Goal: Information Seeking & Learning: Check status

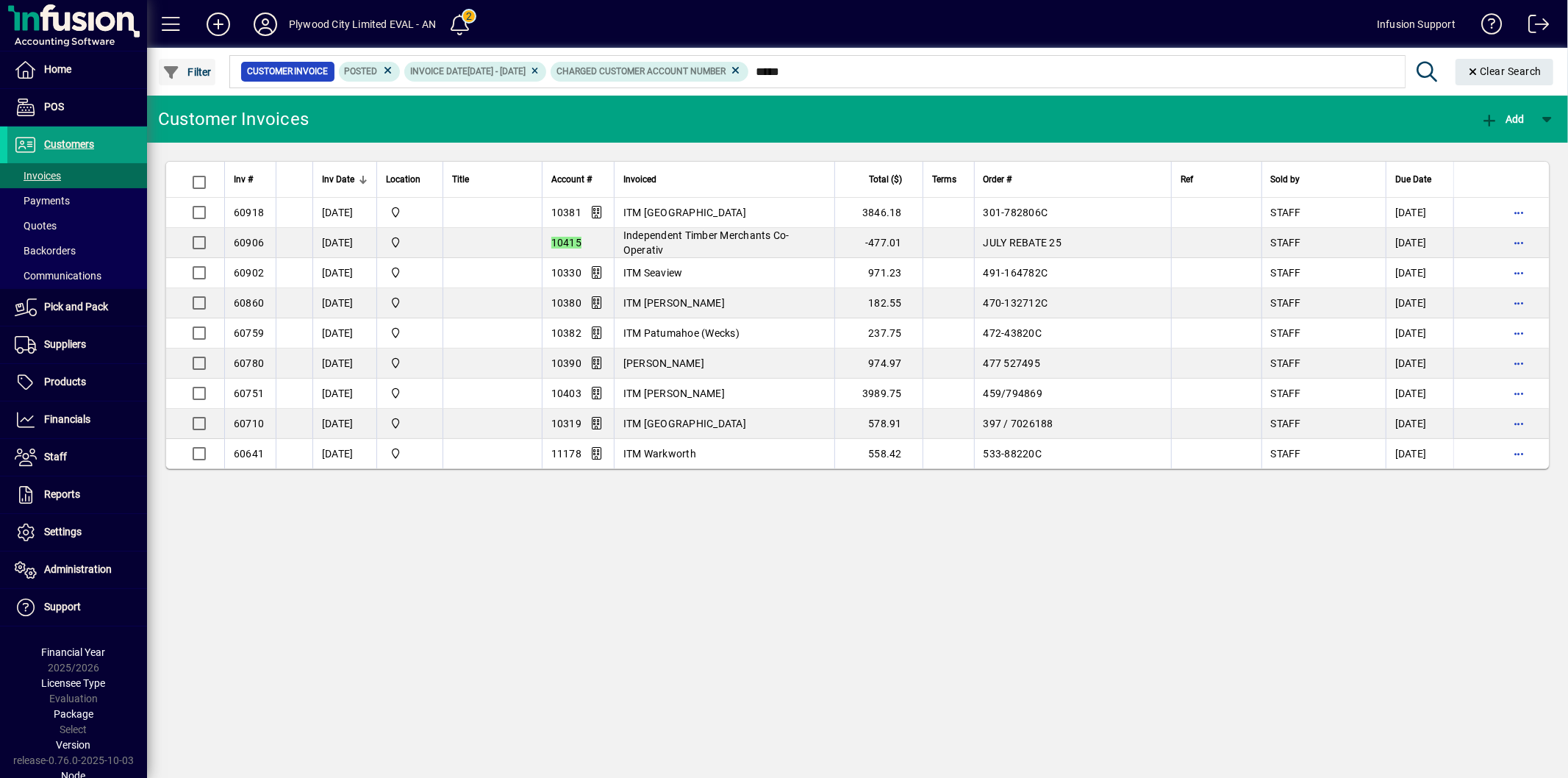
click at [184, 70] on span "Filter" at bounding box center [186, 72] width 49 height 12
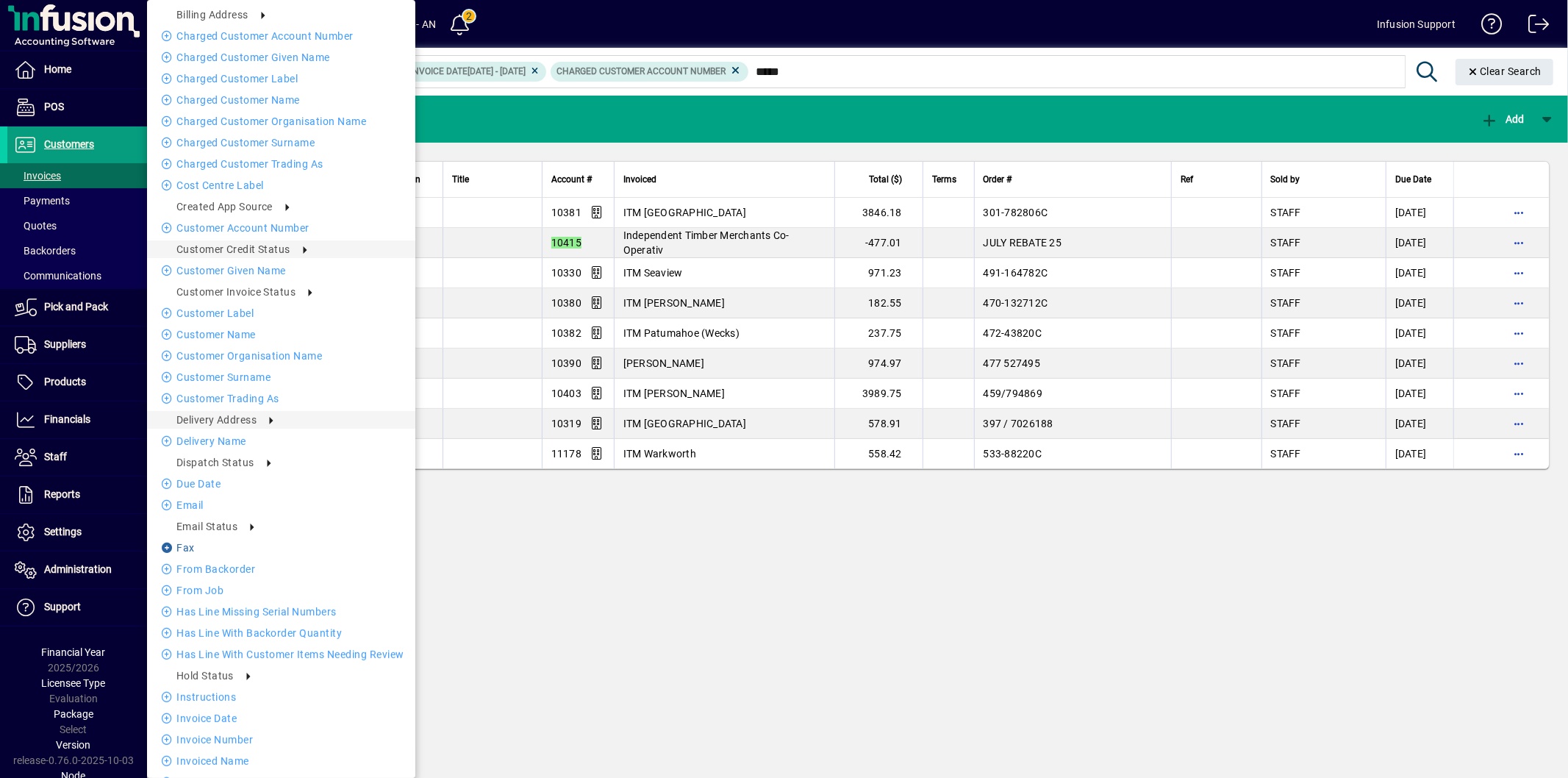
scroll to position [299, 0]
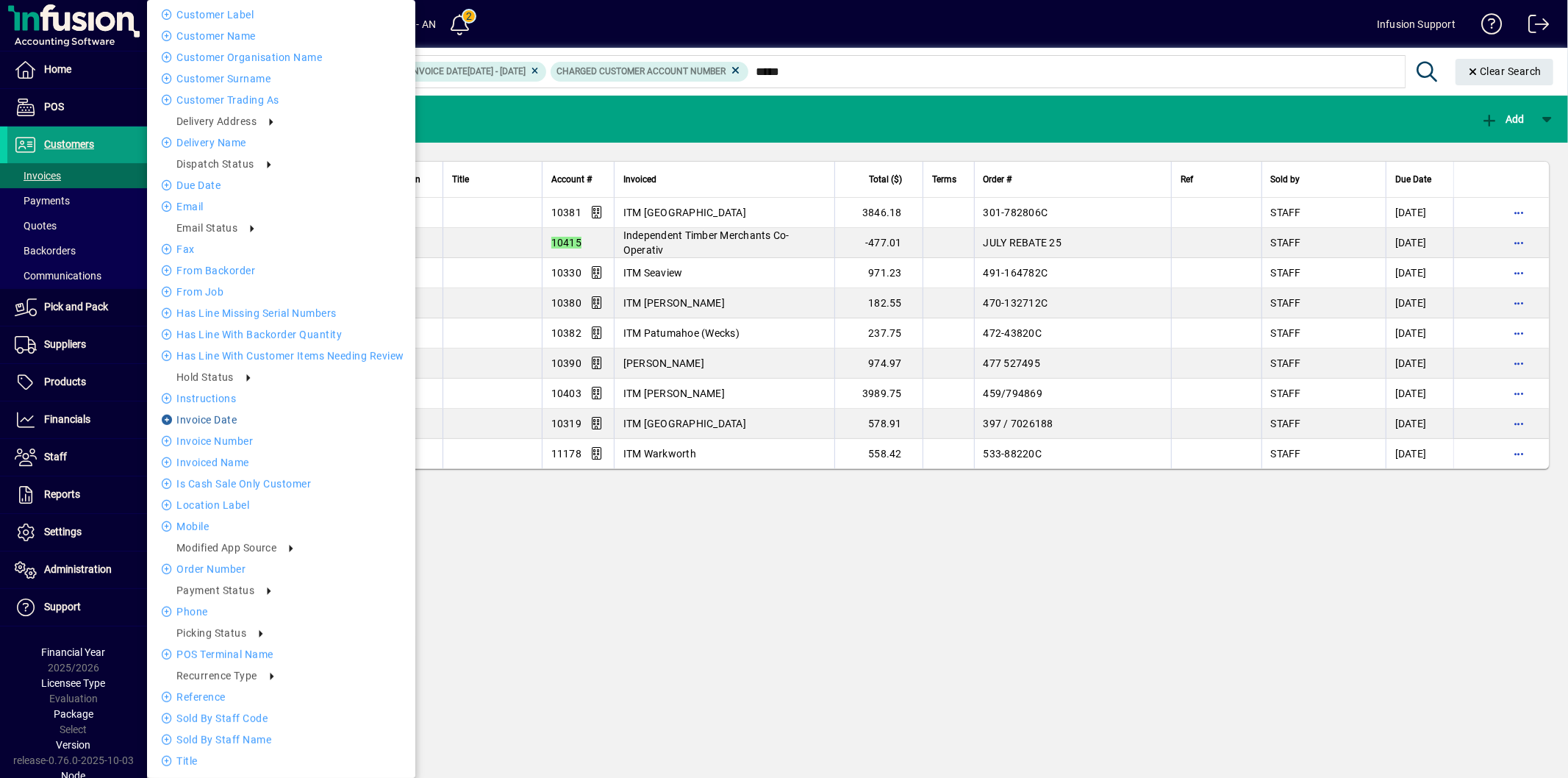
click at [243, 416] on li "Invoice date" at bounding box center [281, 420] width 269 height 18
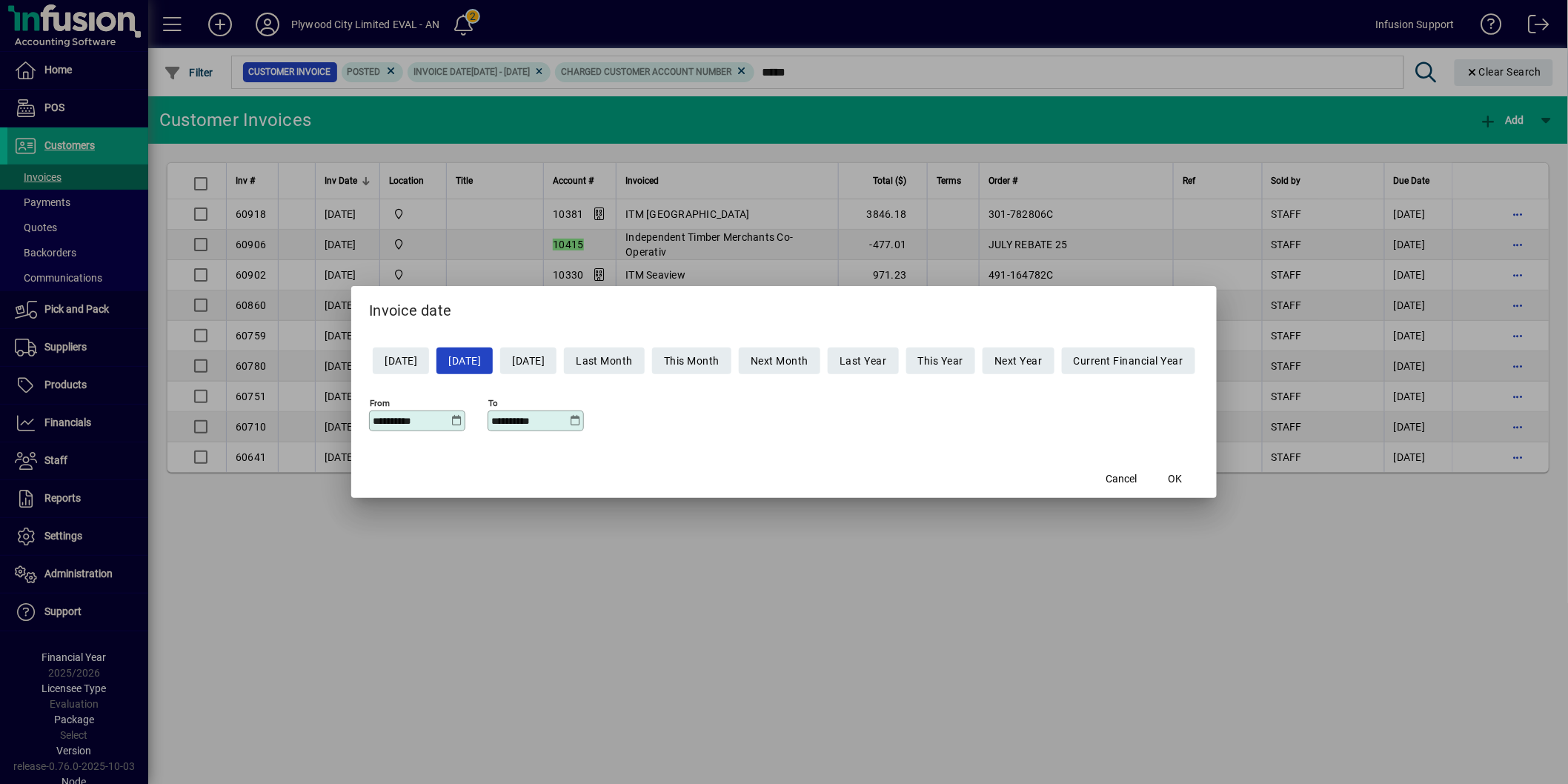
click at [451, 420] on icon at bounding box center [457, 421] width 11 height 12
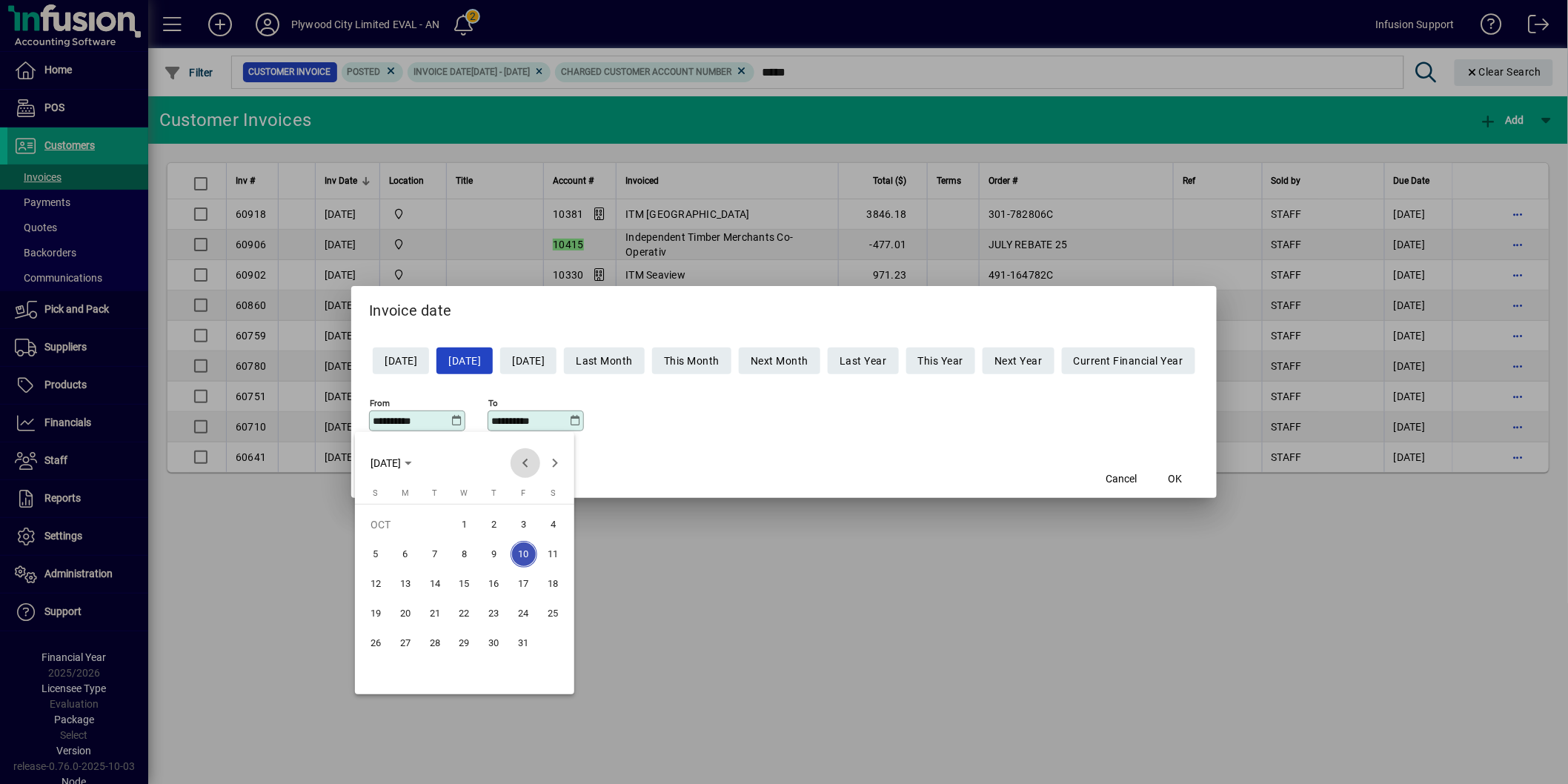
click at [522, 459] on span "Previous month" at bounding box center [525, 463] width 29 height 29
click at [522, 520] on span "1" at bounding box center [523, 524] width 27 height 27
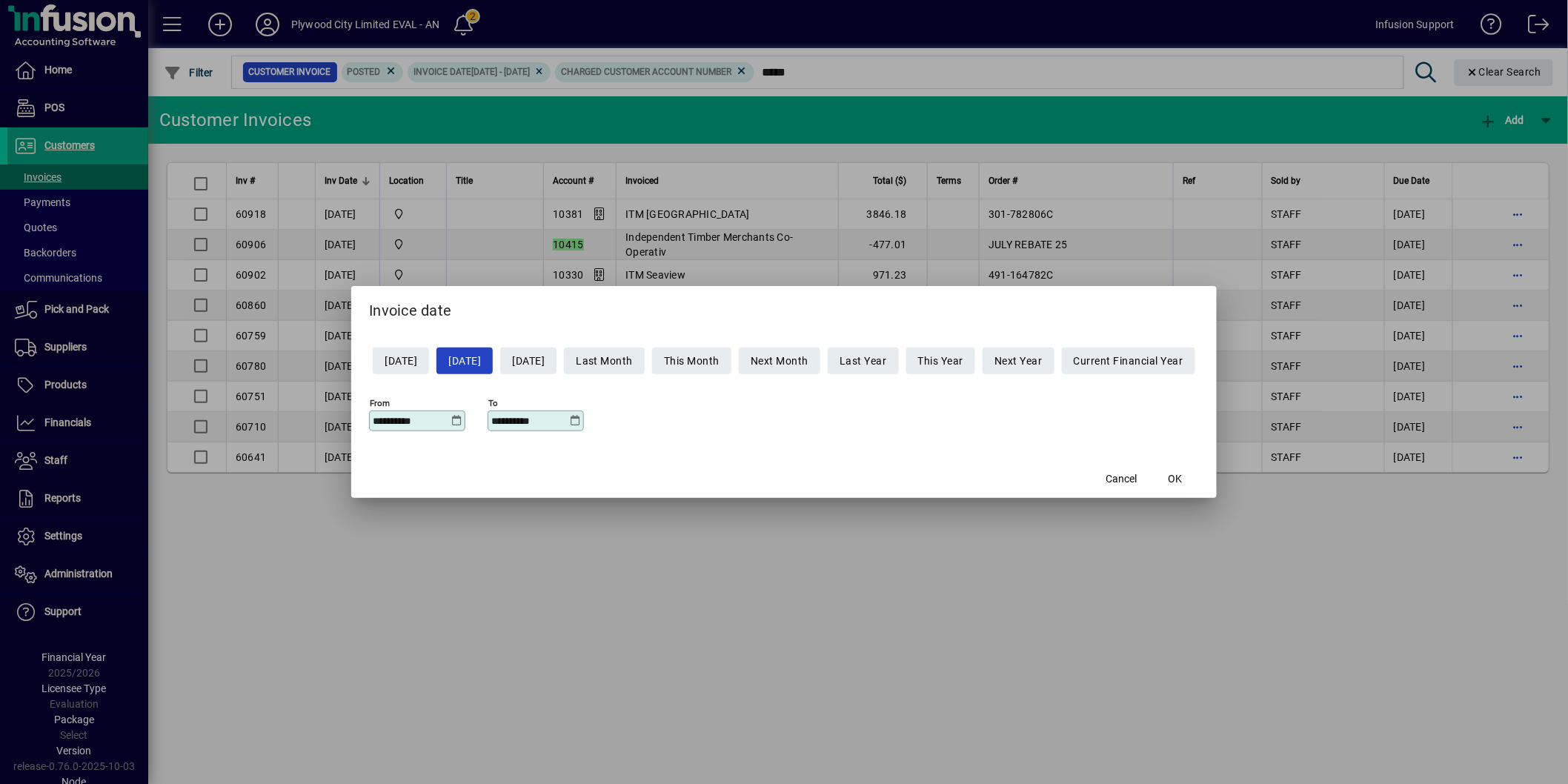
type input "**********"
click at [570, 417] on icon at bounding box center [575, 421] width 11 height 12
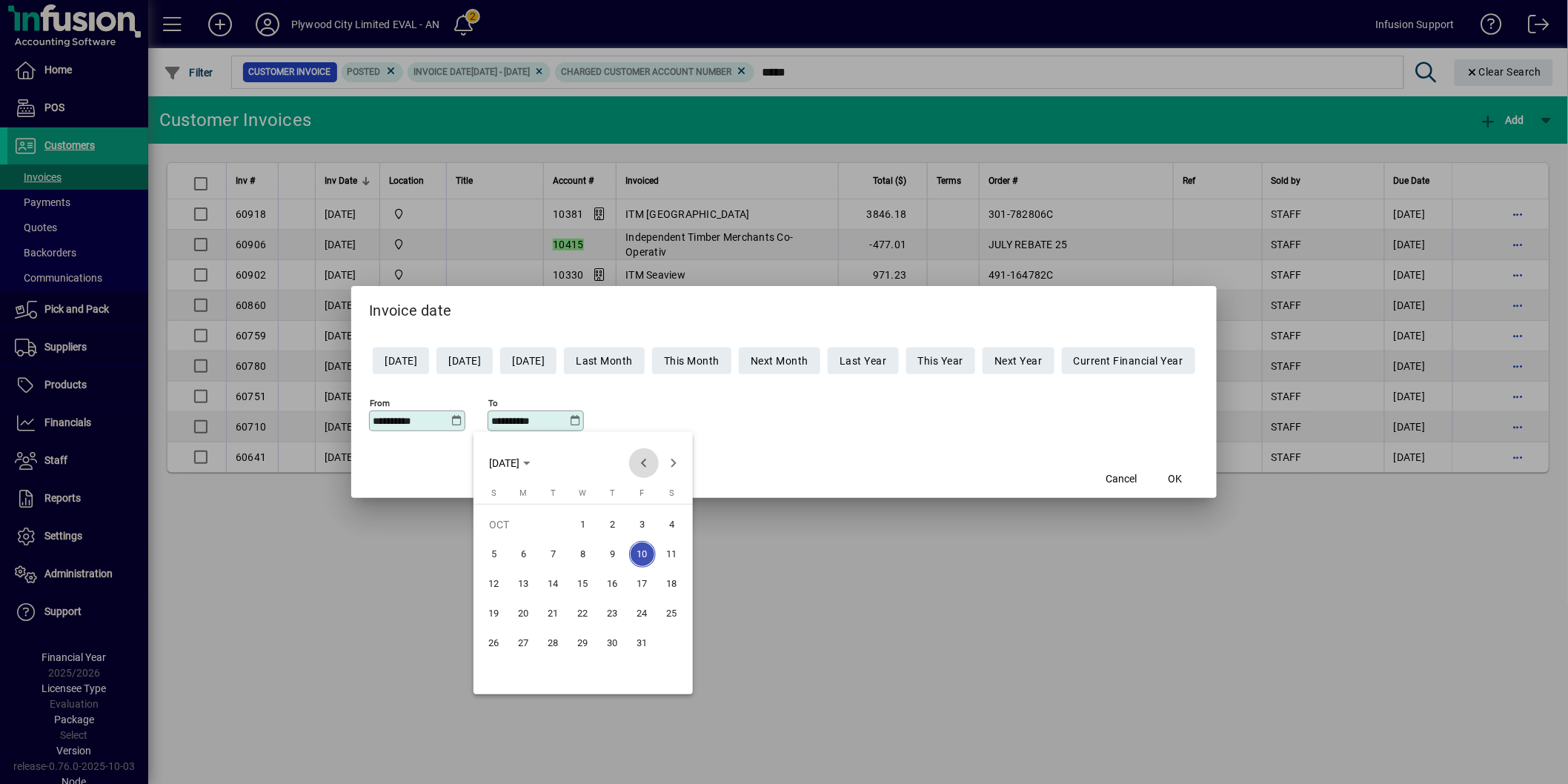
click at [642, 467] on span "Previous month" at bounding box center [643, 463] width 29 height 29
click at [485, 665] on span "31" at bounding box center [494, 672] width 27 height 27
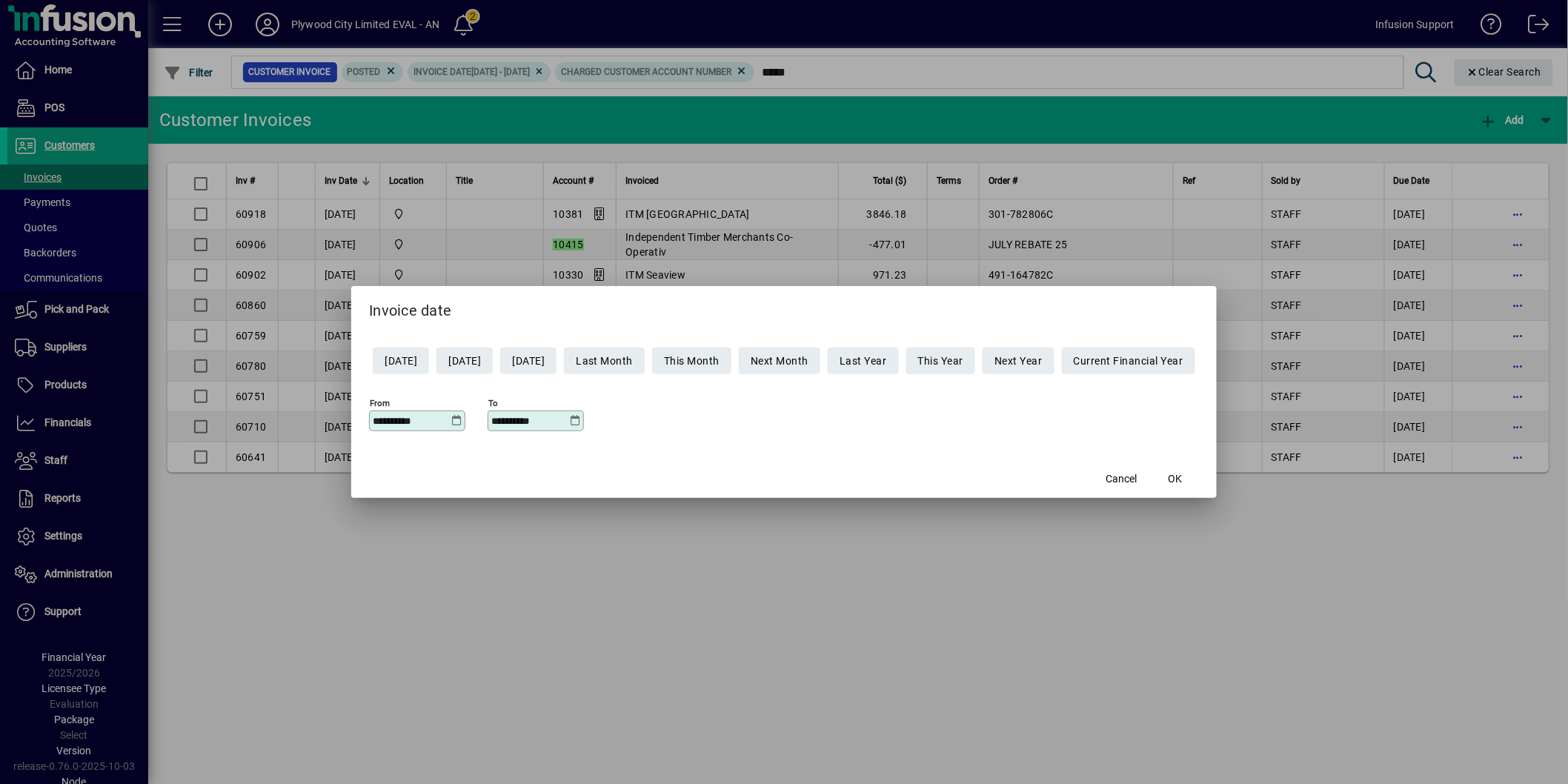
type input "**********"
click at [1181, 474] on span "button" at bounding box center [1174, 479] width 48 height 35
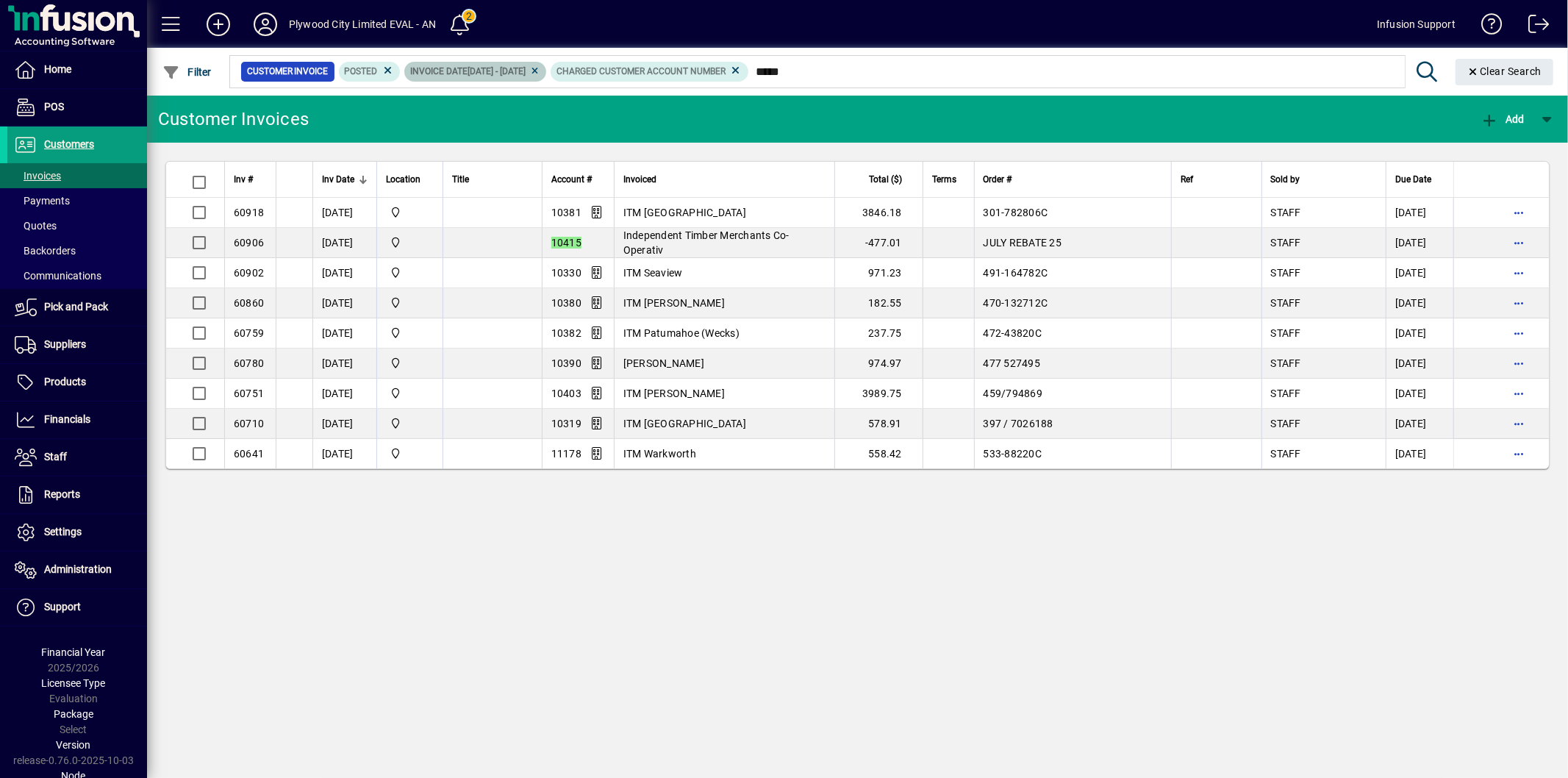
click at [541, 70] on icon at bounding box center [535, 71] width 11 height 9
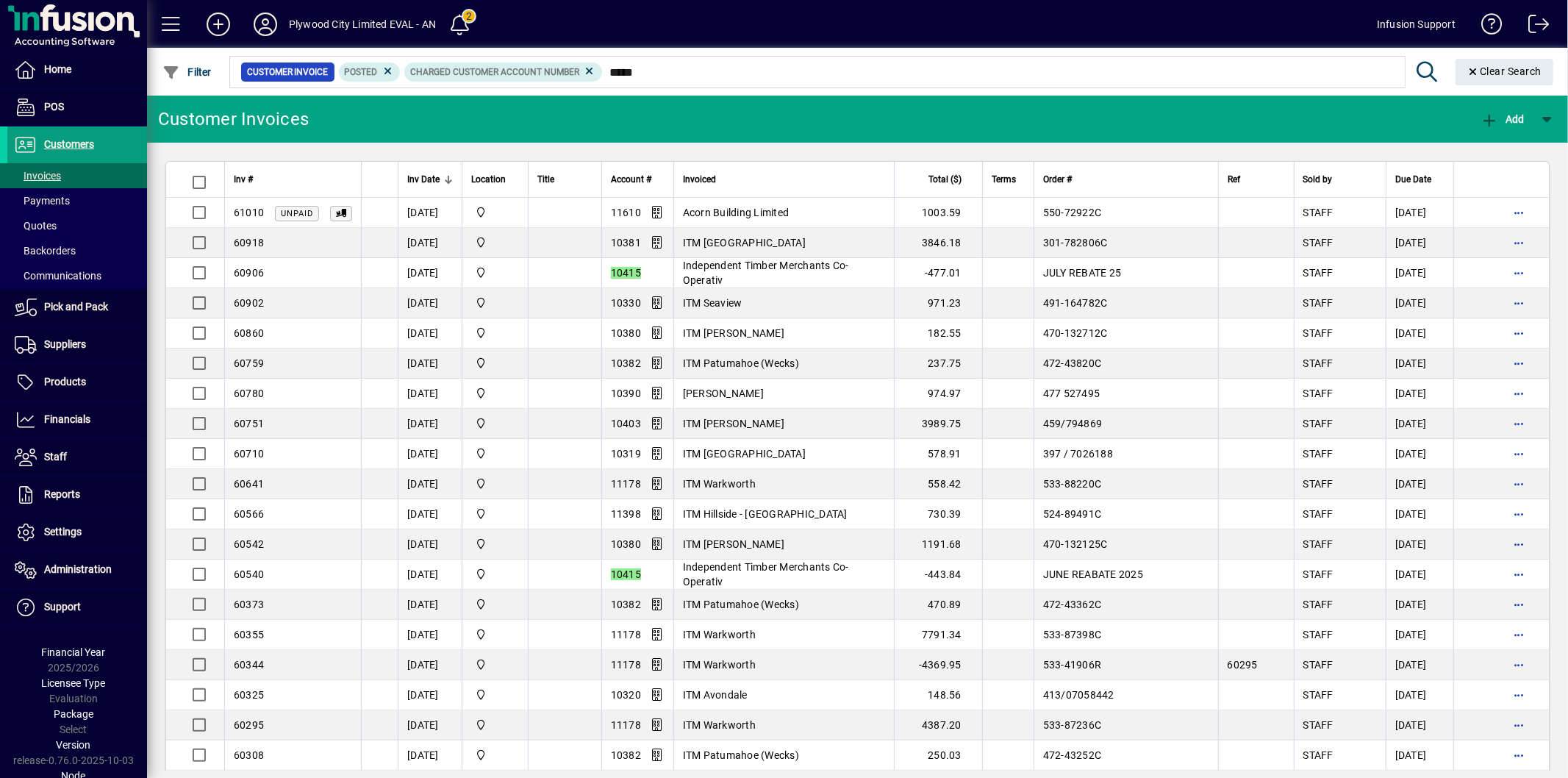
click at [1486, 69] on span "Clear Search" at bounding box center [1504, 71] width 75 height 12
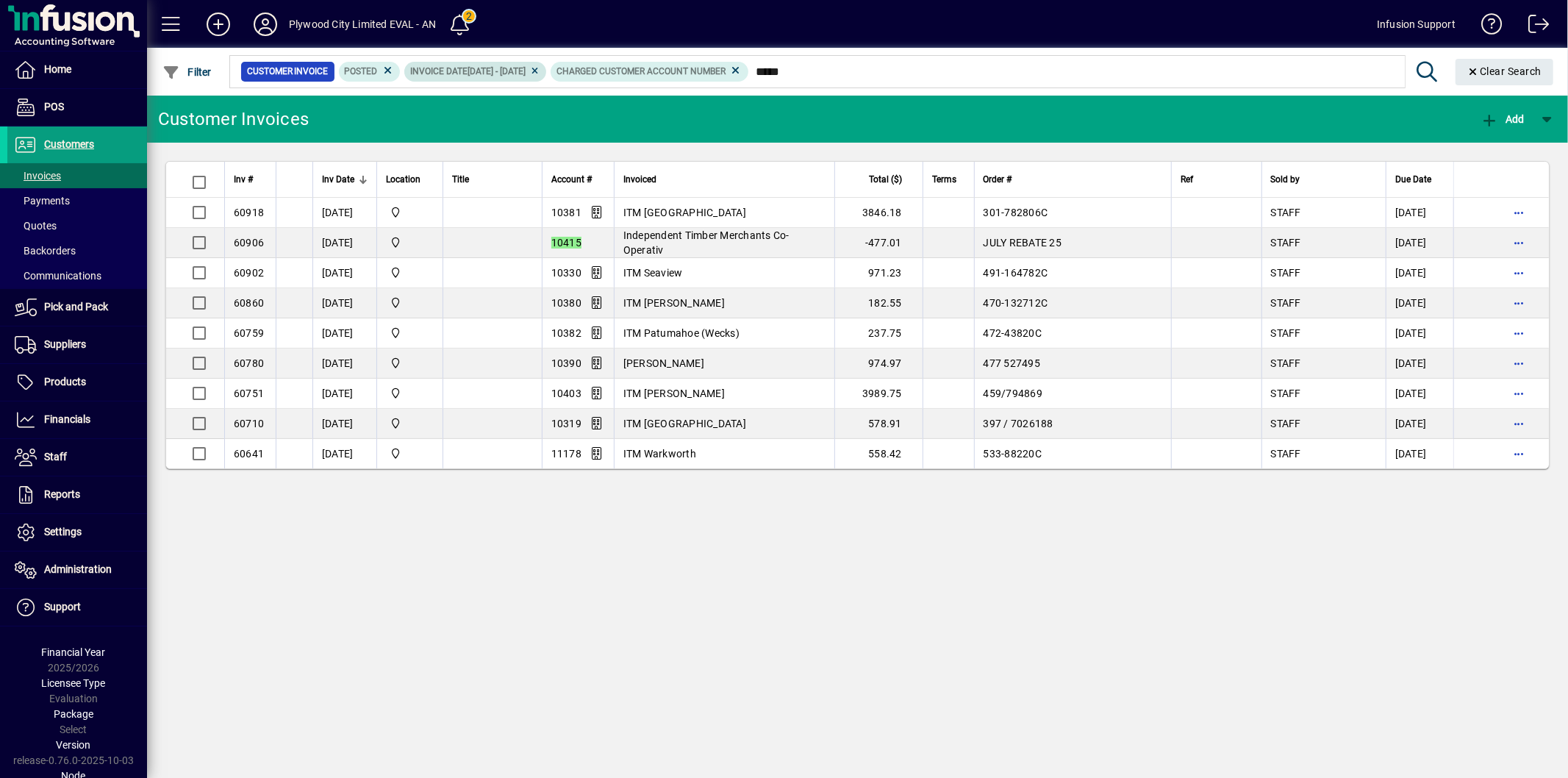
click at [541, 70] on icon at bounding box center [535, 71] width 11 height 9
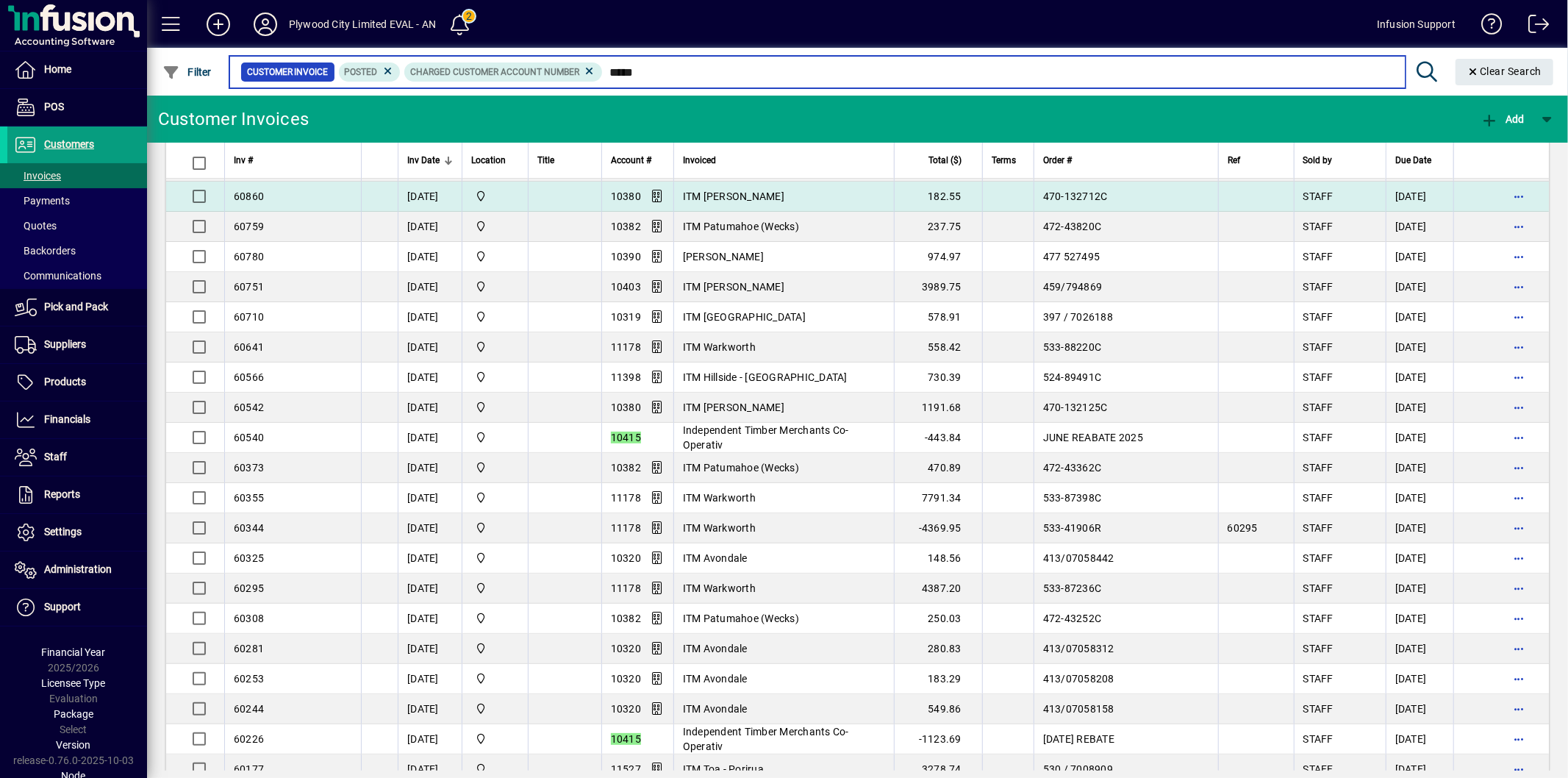
scroll to position [163, 0]
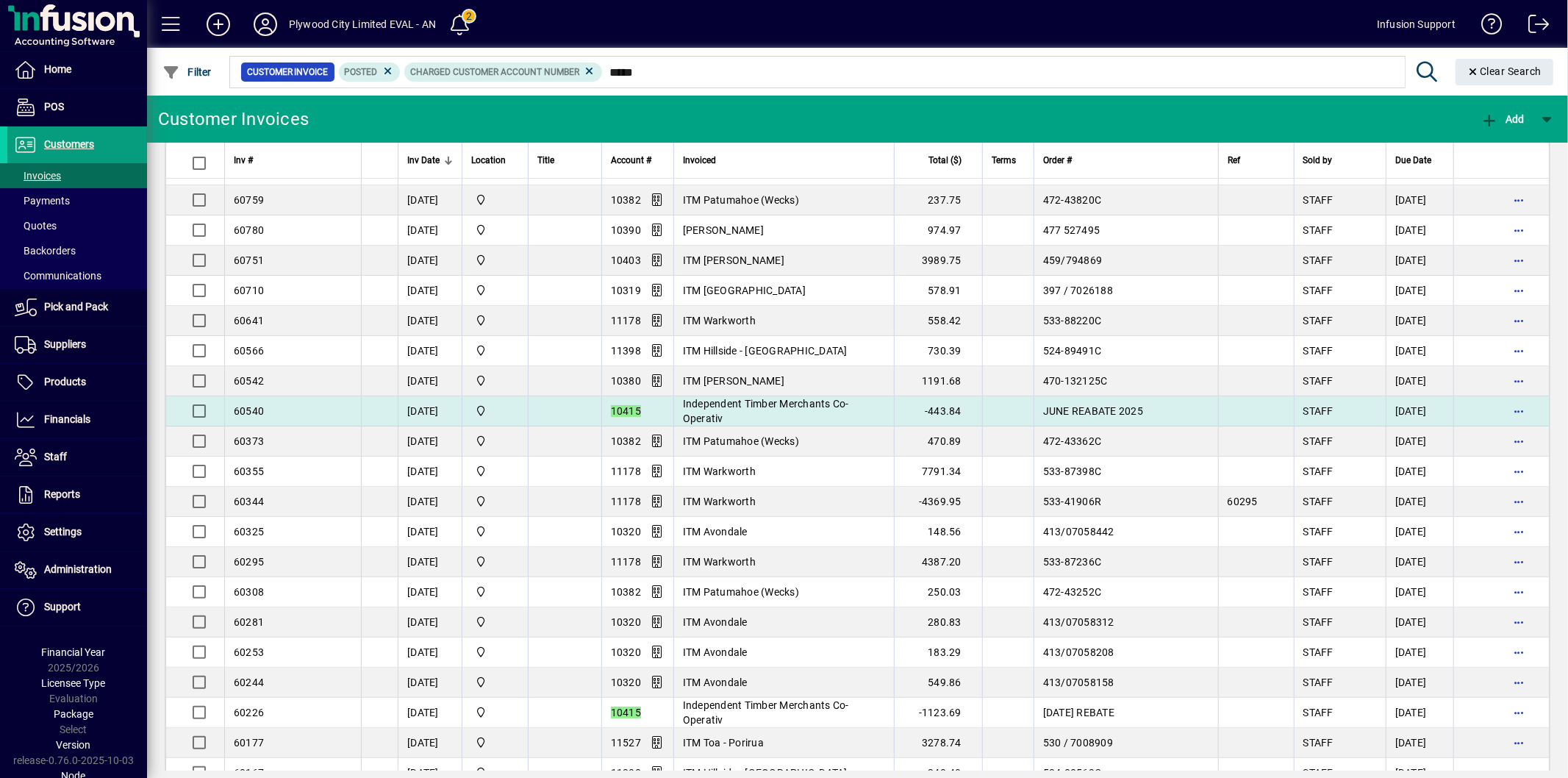
click at [578, 413] on td at bounding box center [565, 411] width 74 height 30
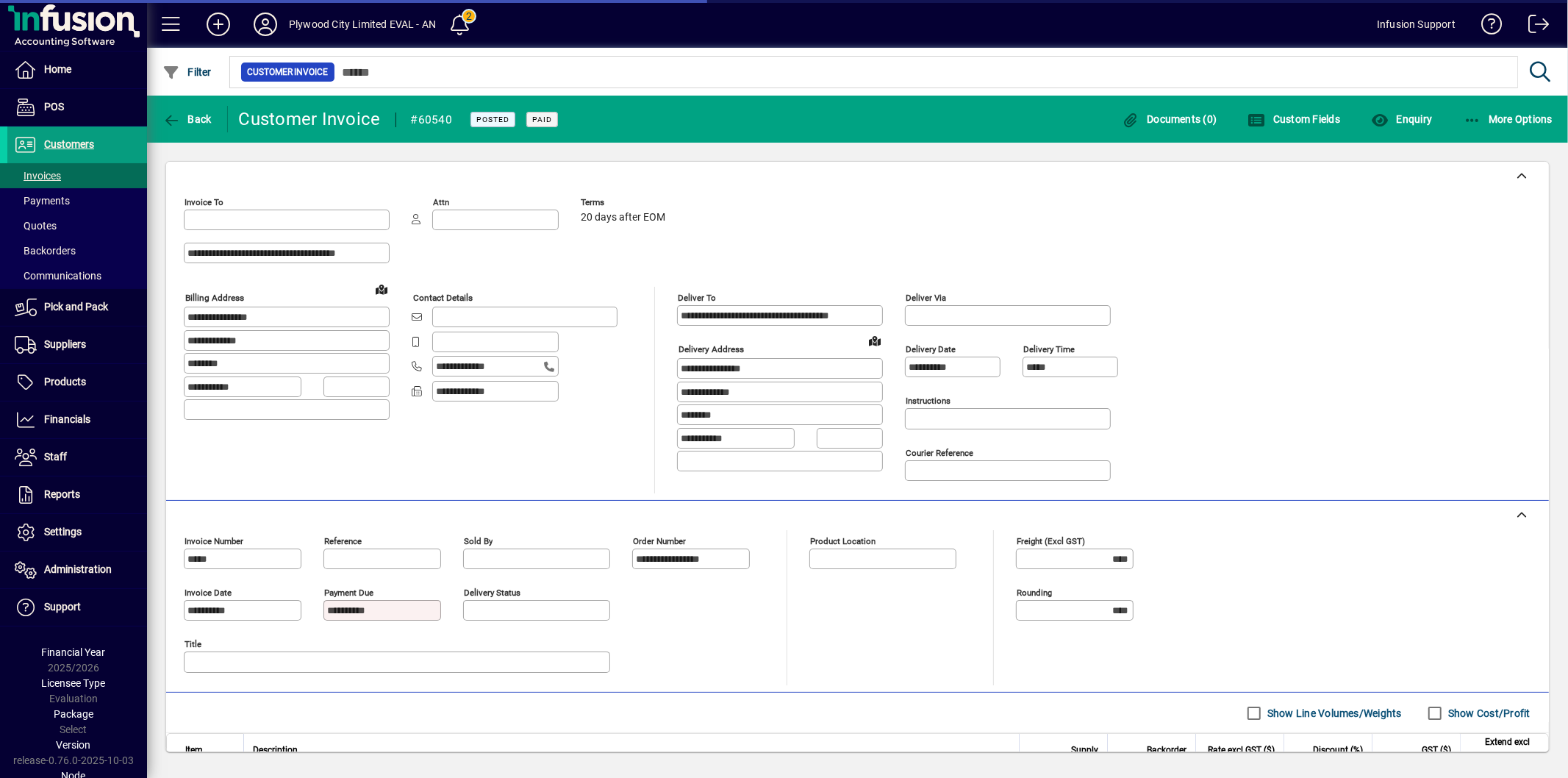
type input "**********"
type input "*******"
type input "**********"
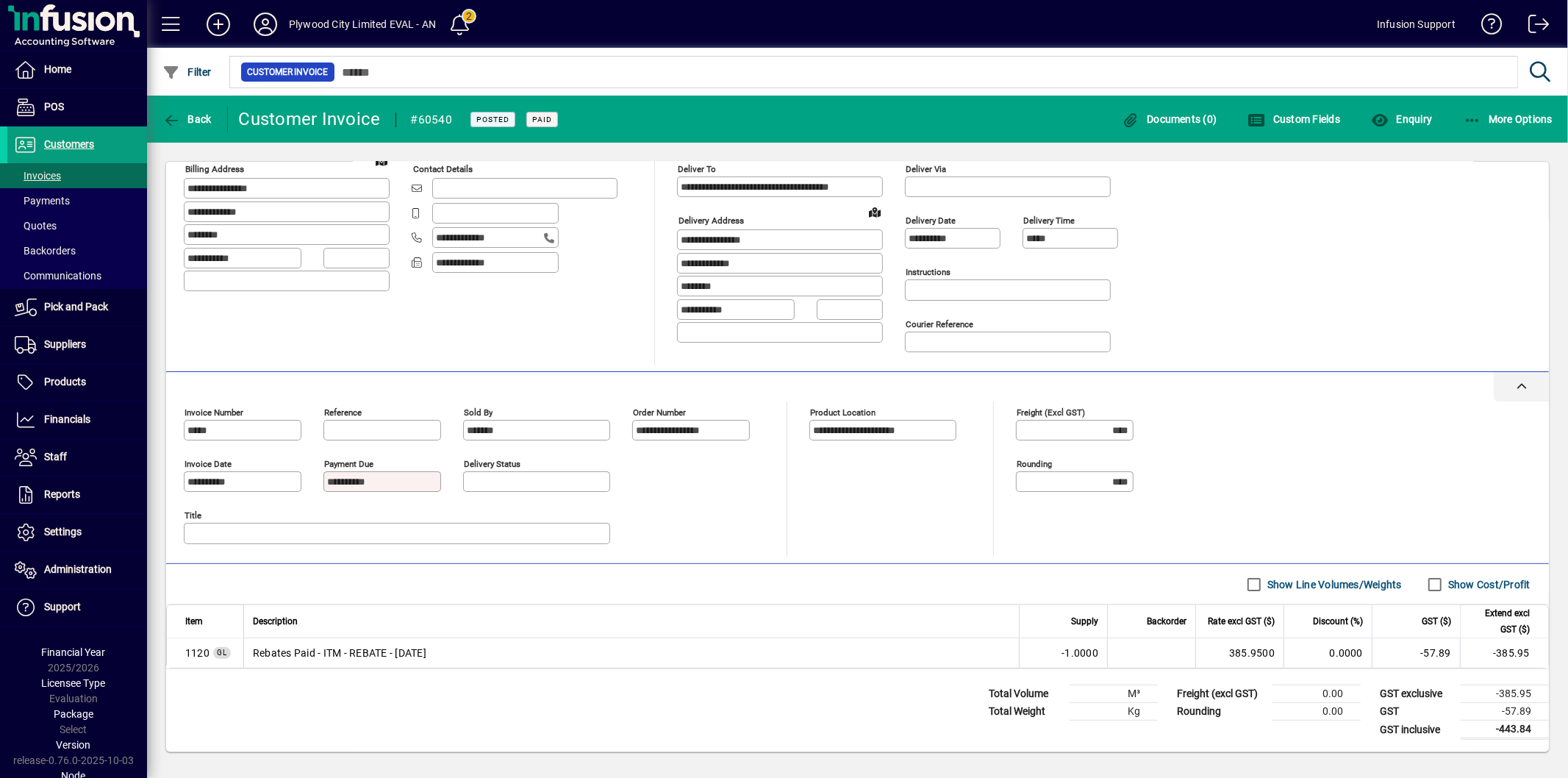
scroll to position [134, 0]
click at [112, 174] on span at bounding box center [77, 175] width 140 height 35
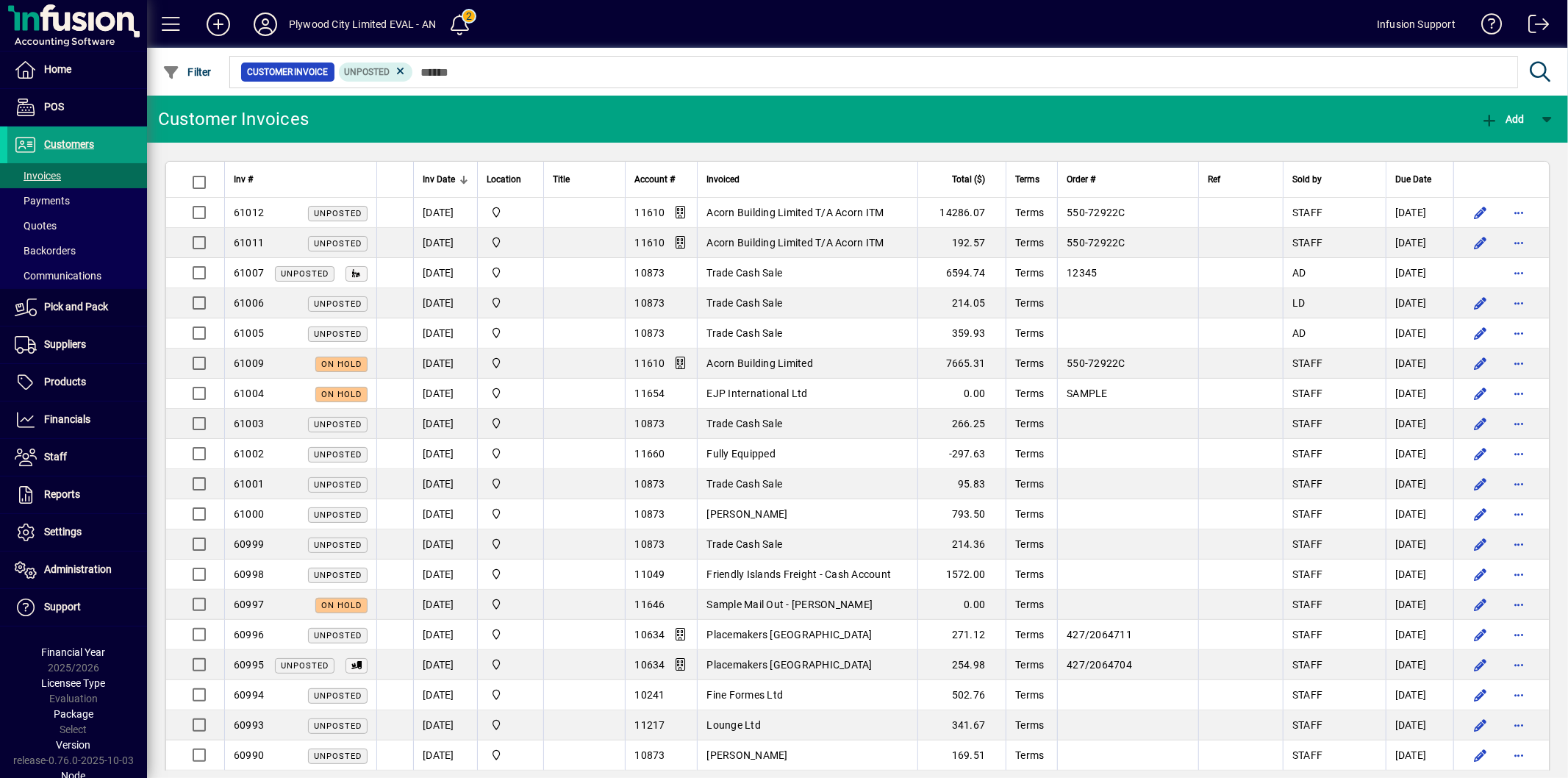
click at [401, 70] on icon at bounding box center [400, 70] width 13 height 13
click at [173, 70] on icon "button" at bounding box center [171, 72] width 18 height 15
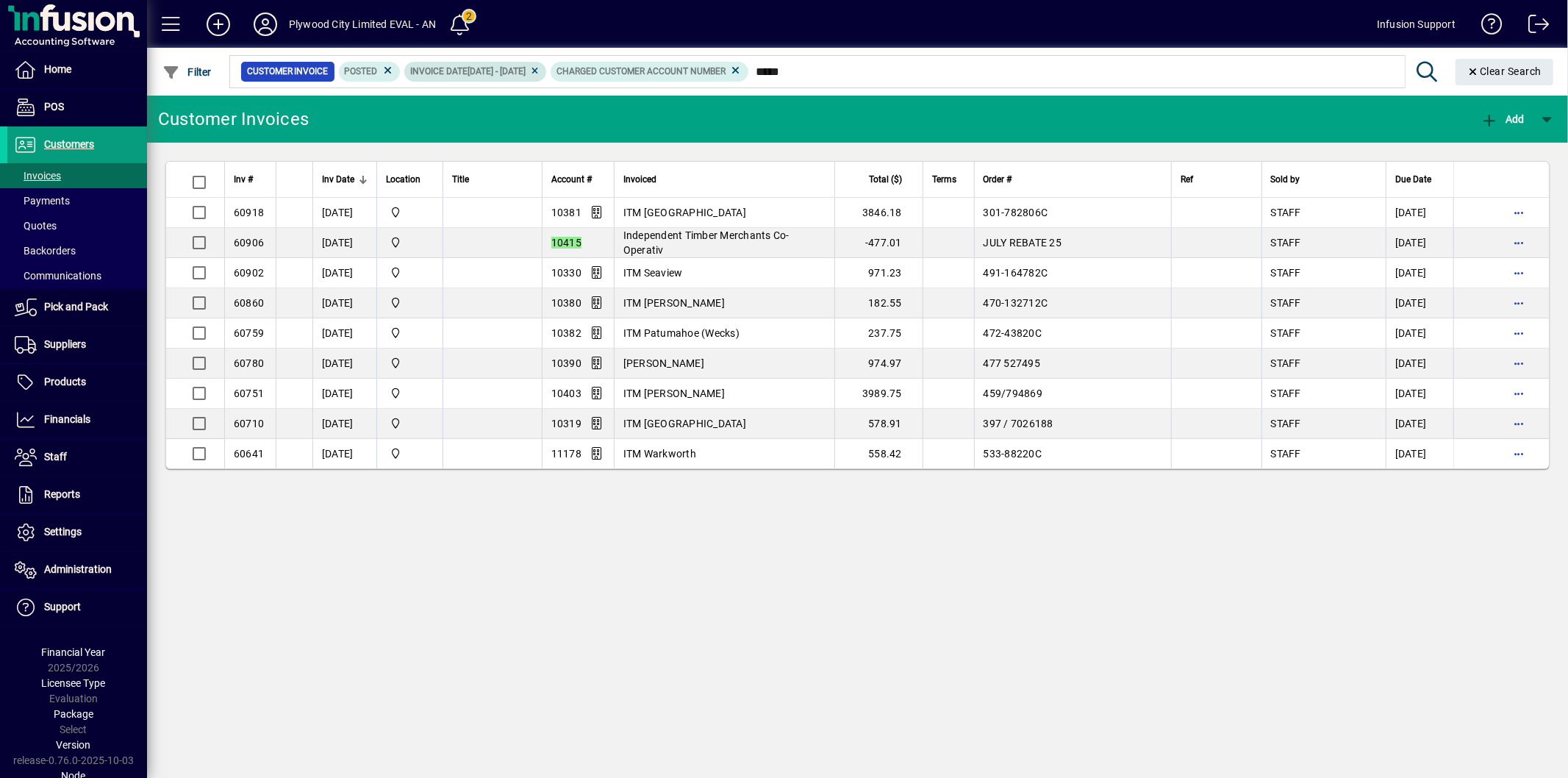
click at [541, 70] on icon at bounding box center [535, 71] width 11 height 9
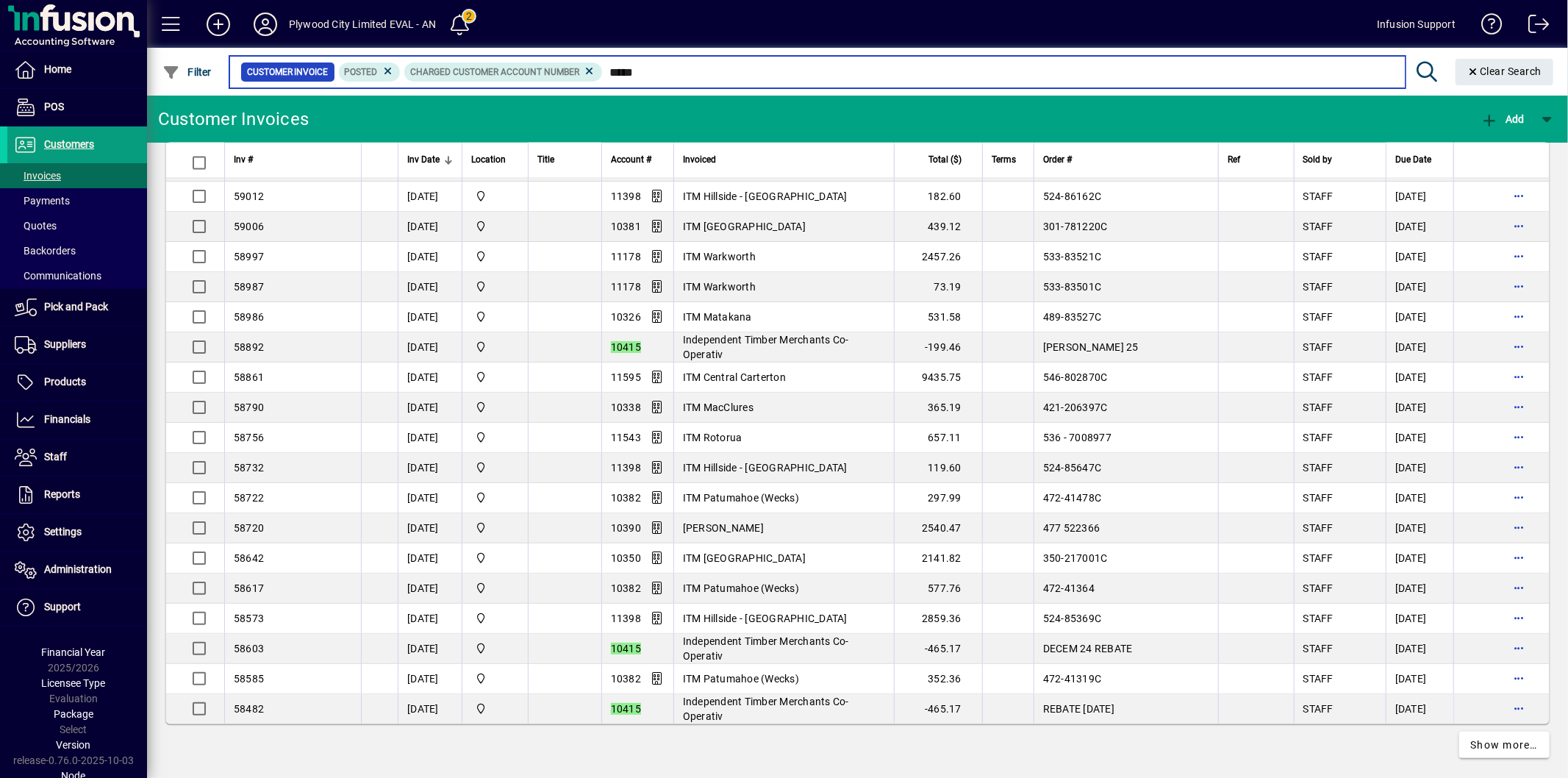
scroll to position [2507, 0]
